Goal: Navigation & Orientation: Find specific page/section

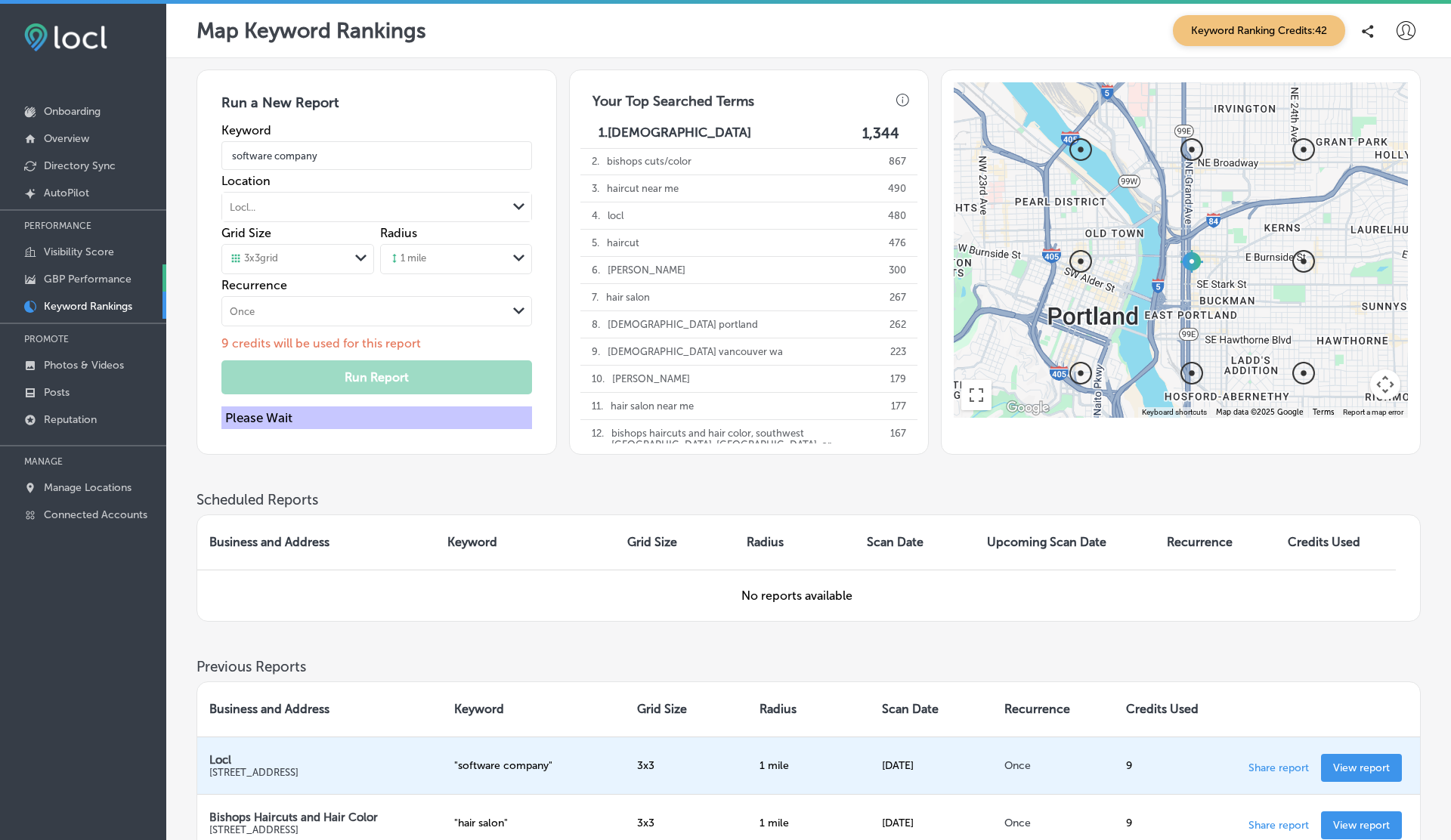
click at [76, 277] on p "GBP Performance" at bounding box center [88, 279] width 88 height 12
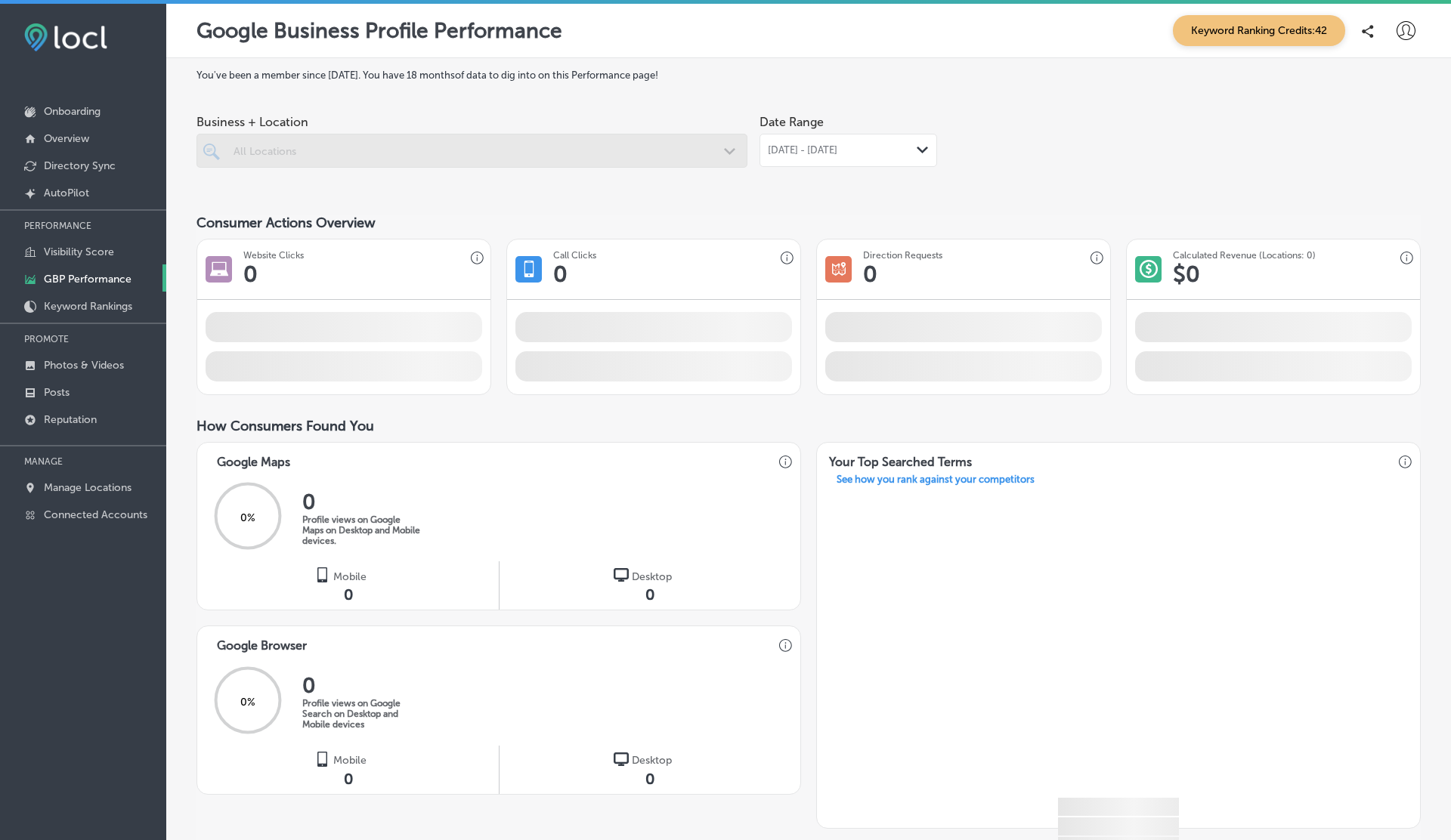
click at [76, 277] on p "GBP Performance" at bounding box center [88, 279] width 88 height 12
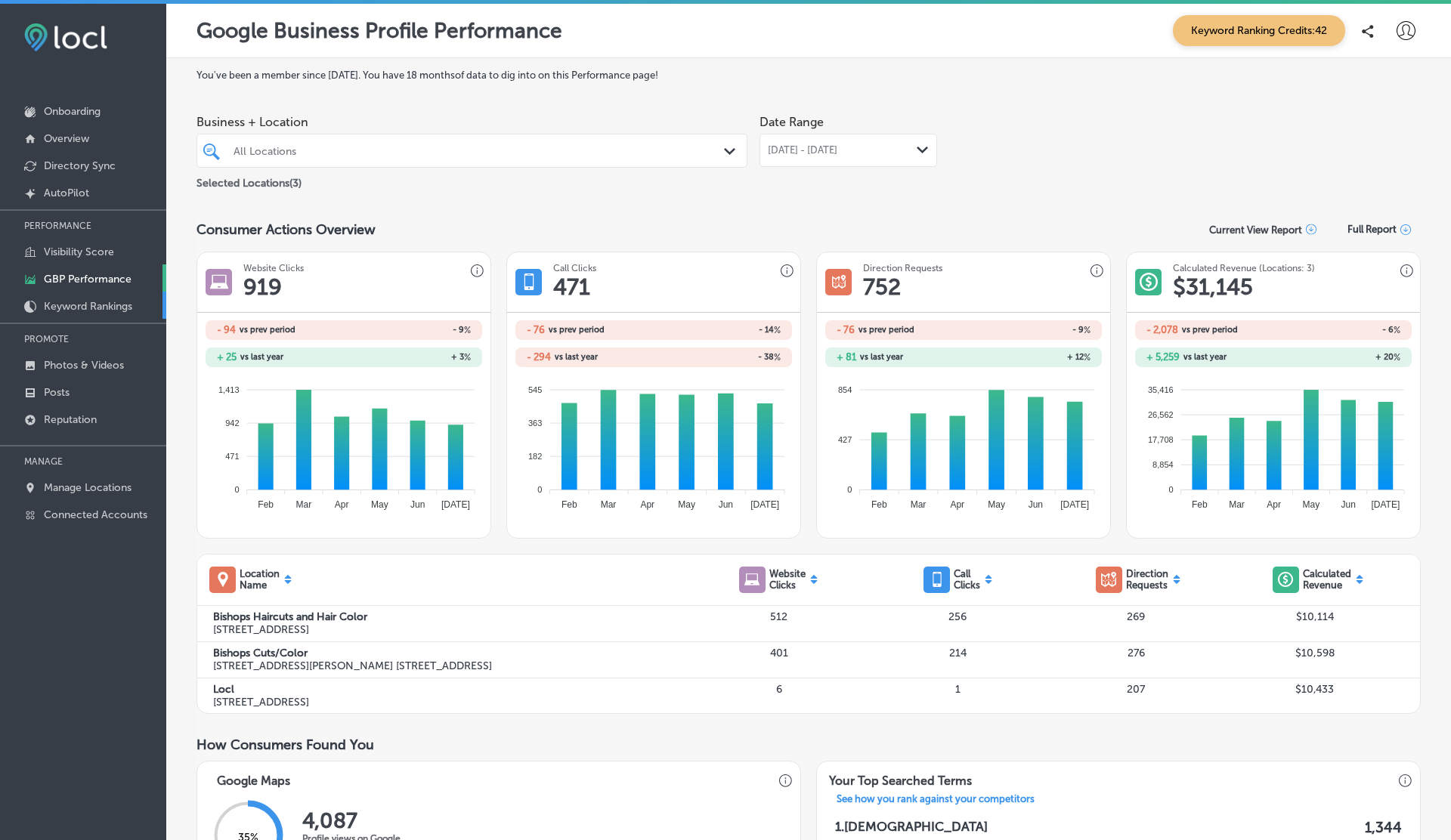
click at [78, 297] on link "Keyword Rankings" at bounding box center [83, 305] width 166 height 27
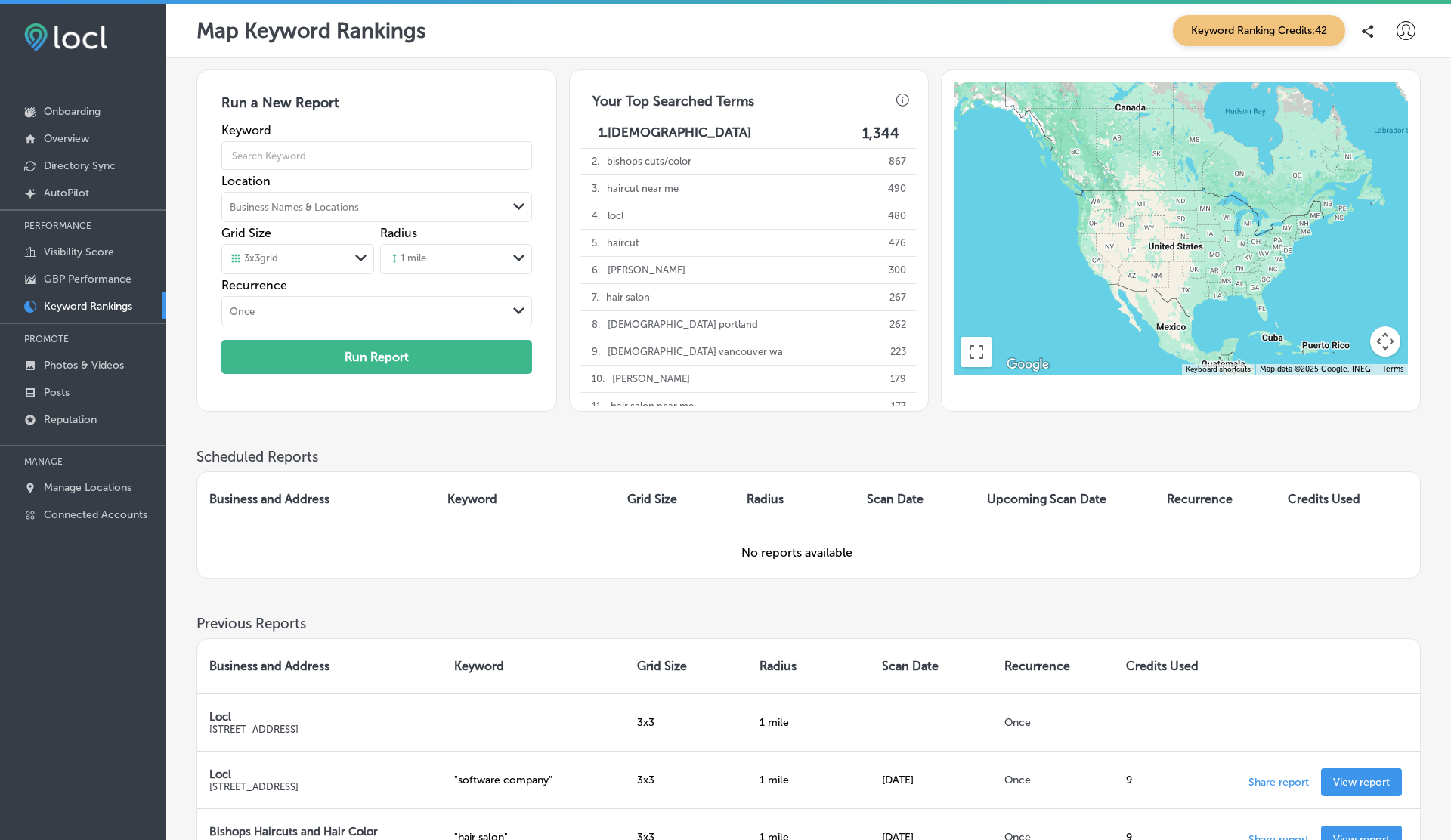
click at [1408, 29] on icon at bounding box center [1405, 30] width 19 height 19
click at [1348, 86] on icon at bounding box center [1344, 87] width 12 height 12
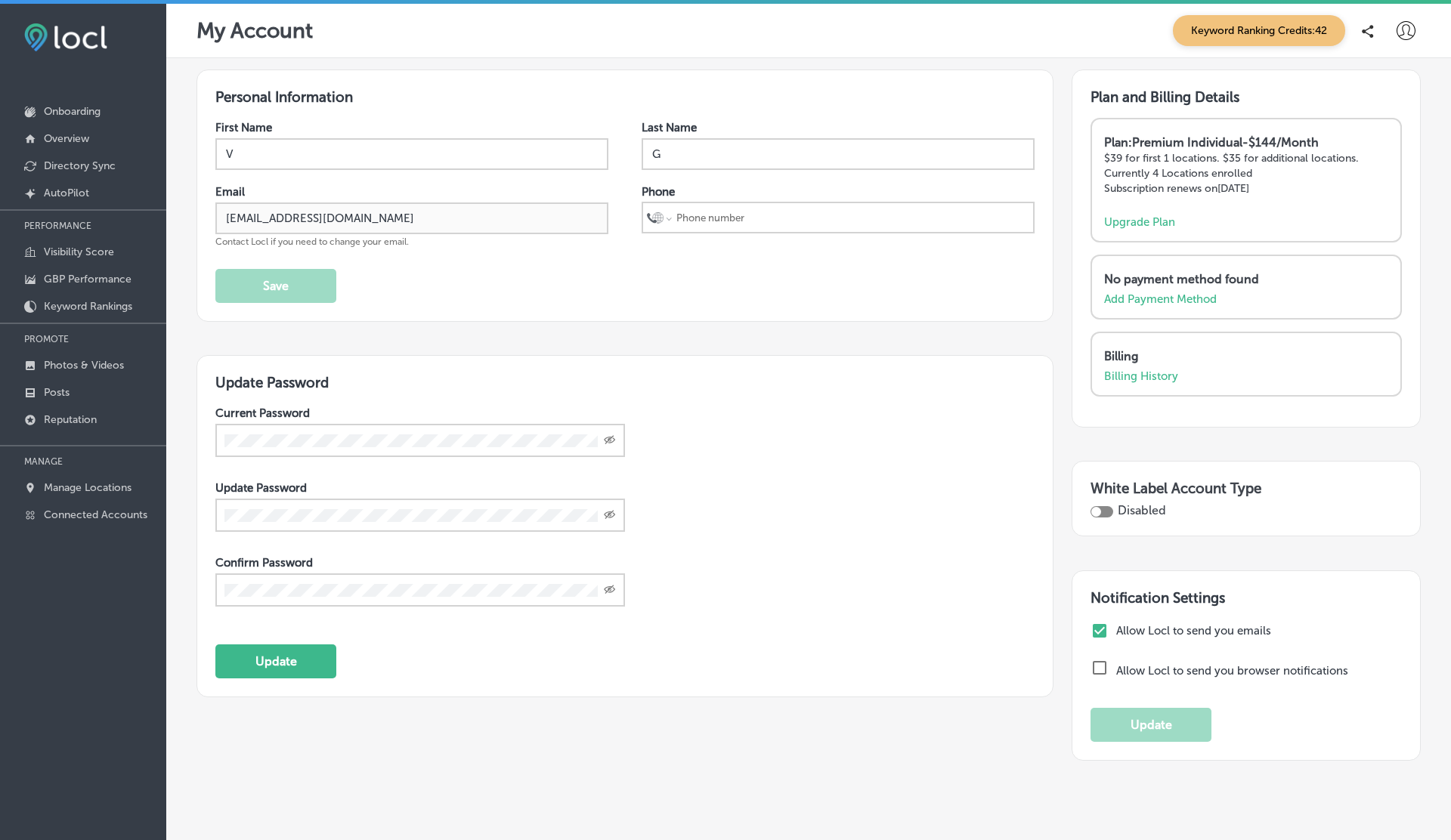
click at [1410, 18] on div at bounding box center [1406, 31] width 30 height 30
click at [1363, 164] on p "Log Out" at bounding box center [1373, 162] width 46 height 18
